Goal: Information Seeking & Learning: Learn about a topic

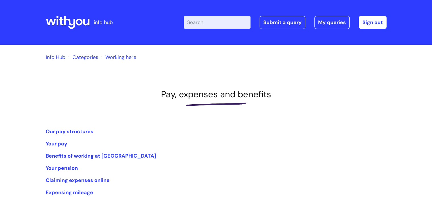
click at [55, 57] on link "Info Hub" at bounding box center [56, 57] width 20 height 7
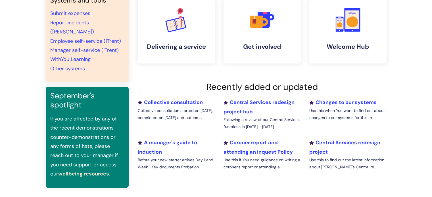
scroll to position [142, 0]
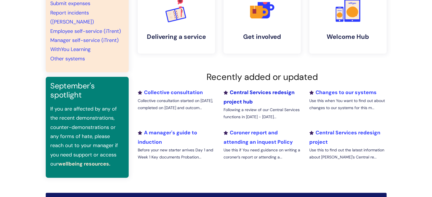
click at [256, 92] on link "Central Services redesign project hub" at bounding box center [258, 97] width 71 height 16
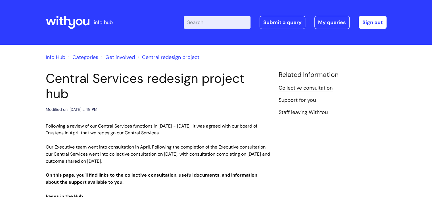
click at [197, 26] on input "Enter your search term here..." at bounding box center [217, 22] width 67 height 13
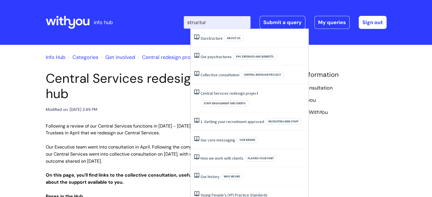
type input "structure"
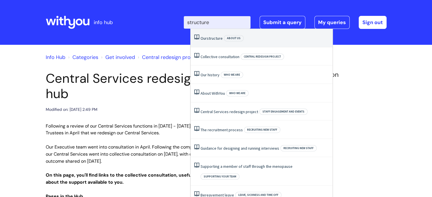
click at [206, 41] on link "Our structure" at bounding box center [212, 38] width 22 height 5
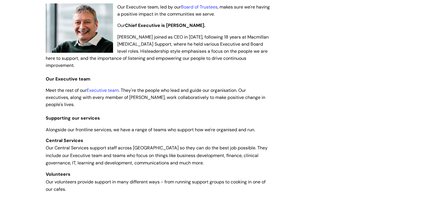
scroll to position [114, 0]
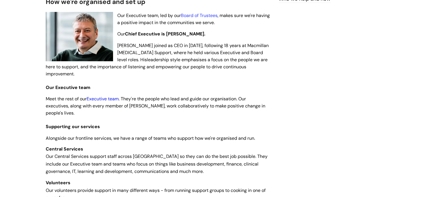
click at [104, 96] on link "Executive team" at bounding box center [103, 99] width 32 height 6
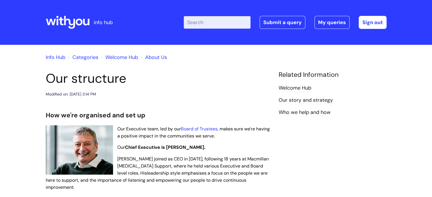
click at [54, 58] on link "Info Hub" at bounding box center [56, 57] width 20 height 7
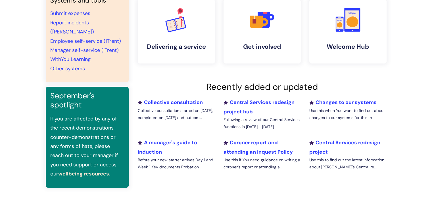
scroll to position [142, 0]
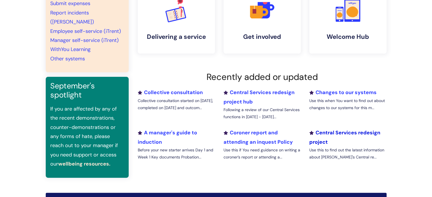
click at [328, 134] on link "Central Services redesign project" at bounding box center [344, 138] width 71 height 16
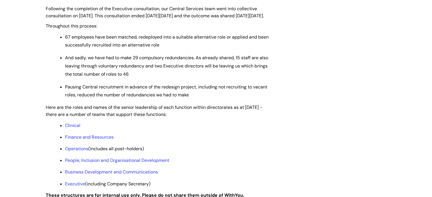
scroll to position [398, 0]
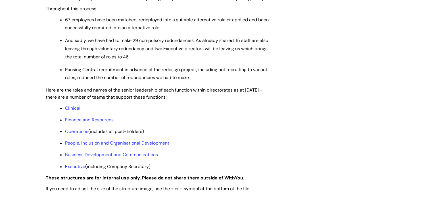
click at [74, 170] on link "Executive" at bounding box center [75, 167] width 20 height 6
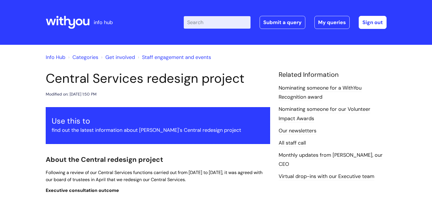
scroll to position [398, 0]
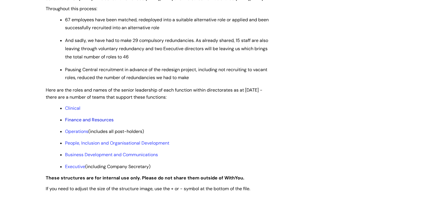
click at [81, 123] on link "Finance and Resources" at bounding box center [89, 120] width 49 height 6
